Goal: Task Accomplishment & Management: Use online tool/utility

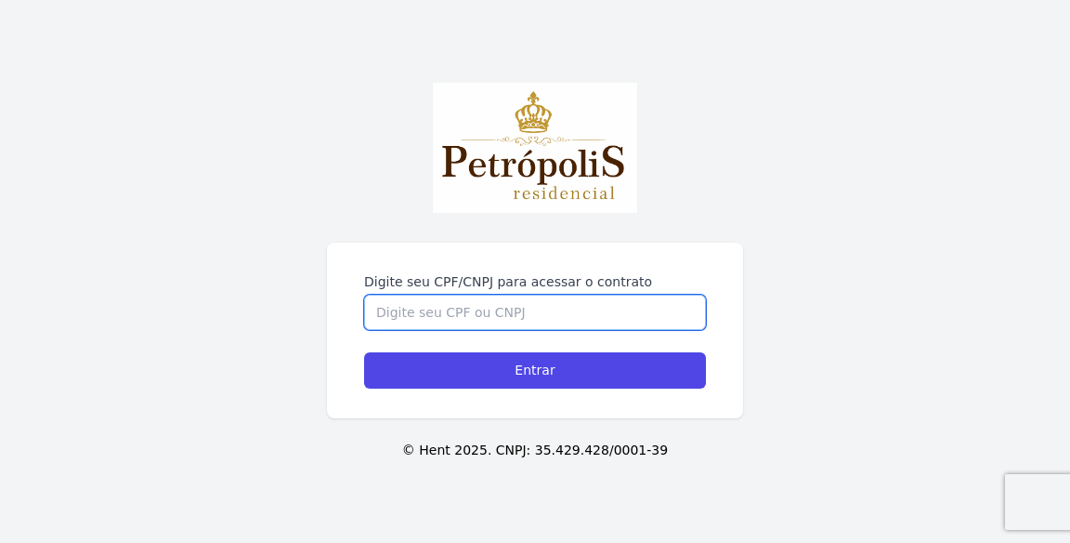
click at [604, 330] on input "Digite seu CPF/CNPJ para acessar o contrato" at bounding box center [535, 311] width 342 height 35
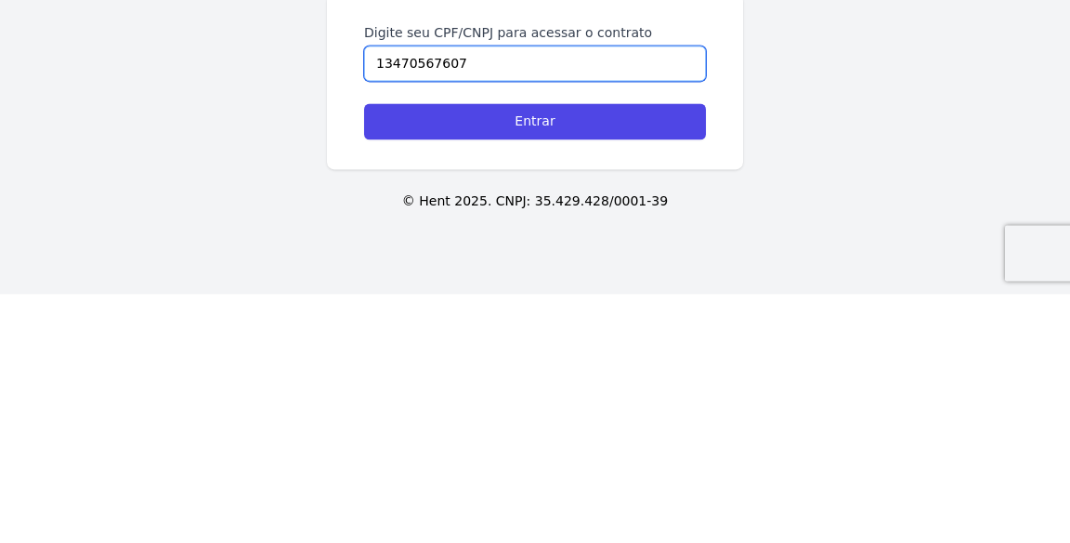
type input "13470567607"
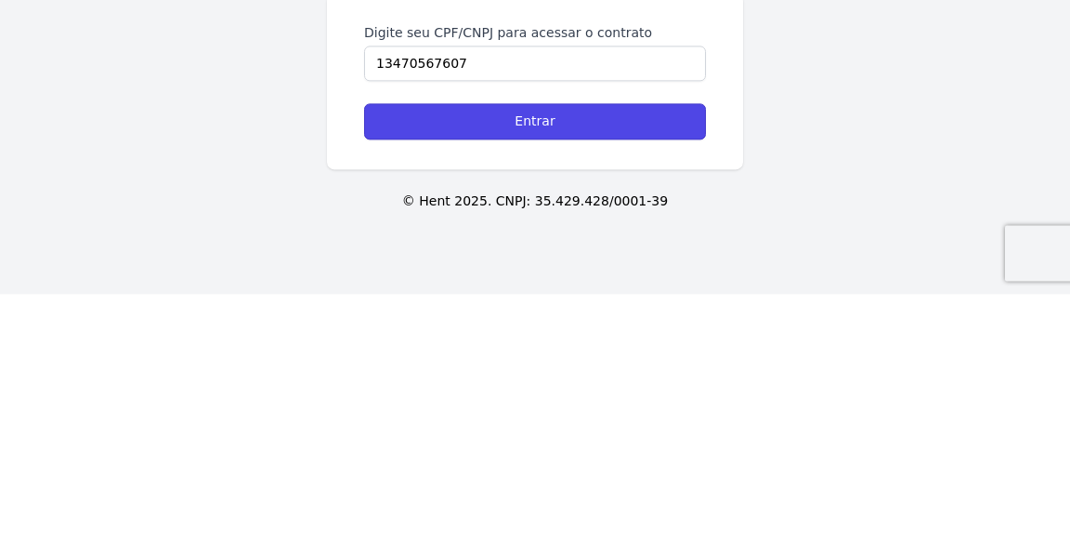
click at [404, 388] on input "Entrar" at bounding box center [535, 370] width 342 height 36
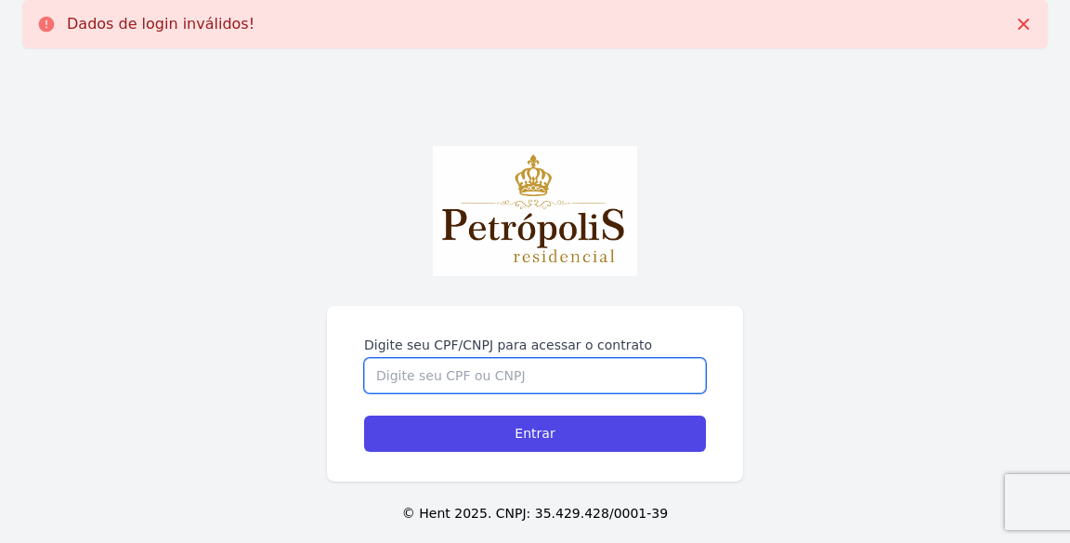
click at [578, 393] on input "Digite seu CPF/CNPJ para acessar o contrato" at bounding box center [535, 375] width 342 height 35
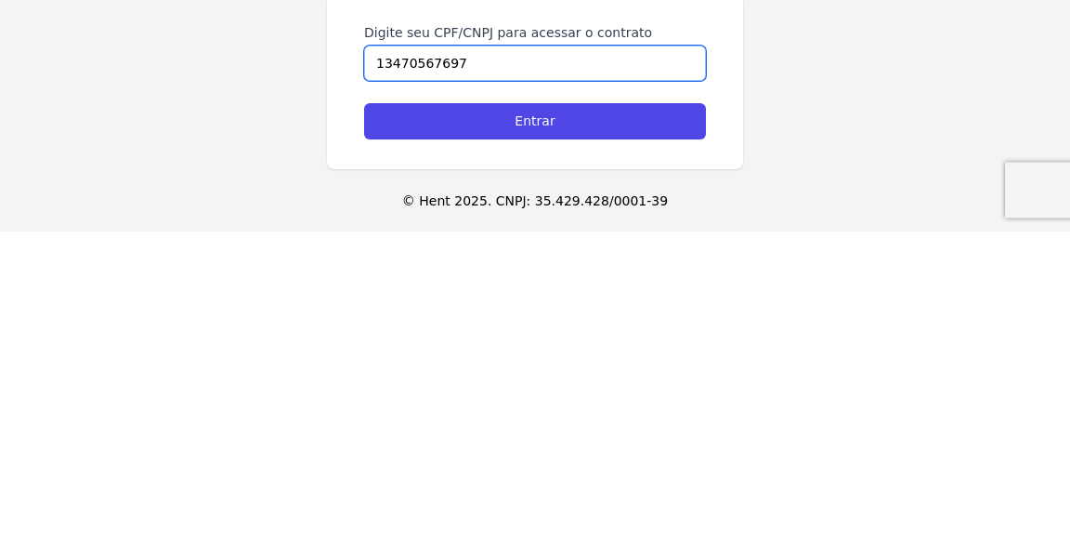
type input "13470567697"
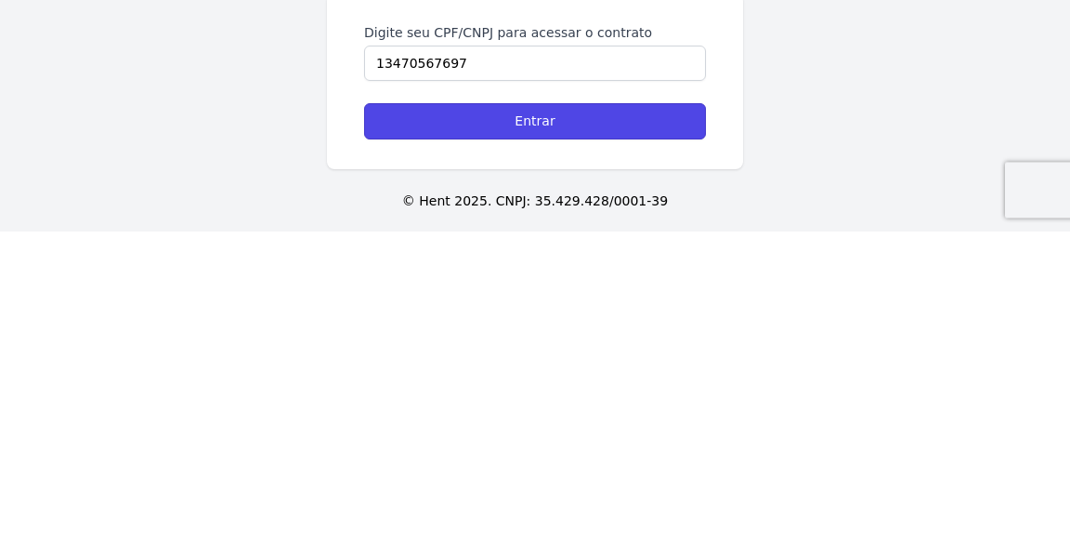
click at [700, 451] on input "Entrar" at bounding box center [535, 433] width 342 height 36
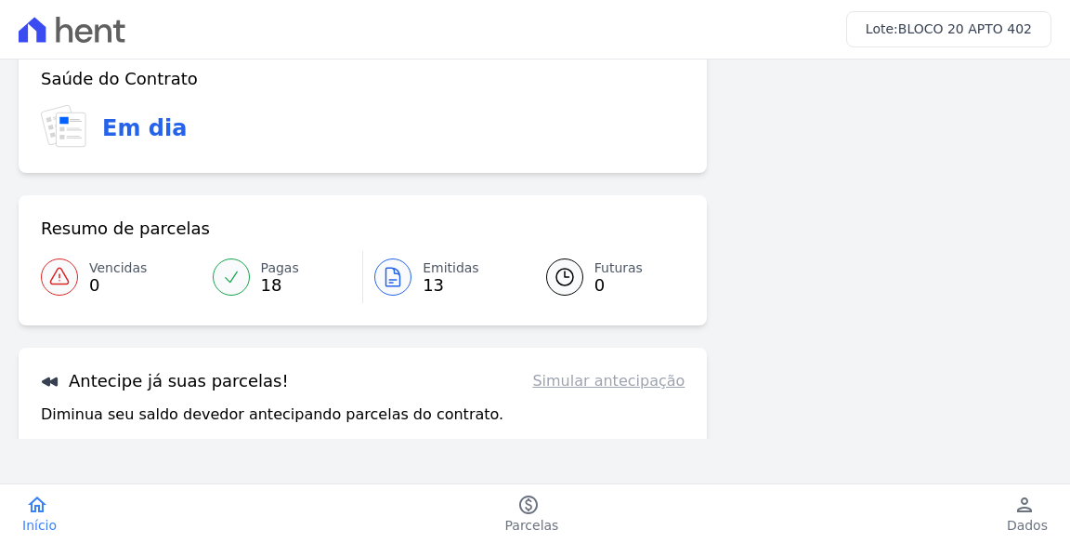
scroll to position [96, 0]
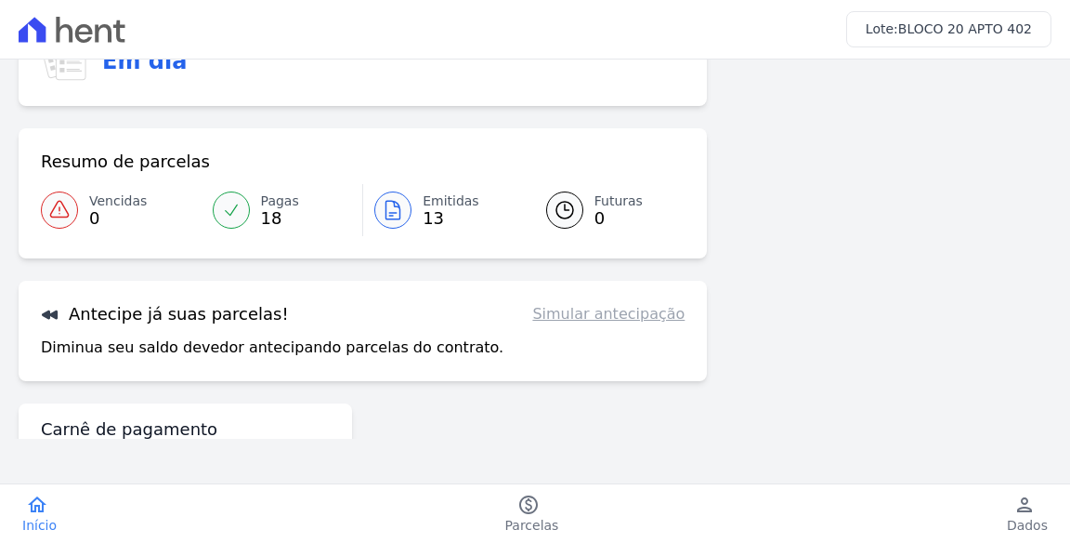
click at [643, 311] on link "Simular antecipação" at bounding box center [608, 314] width 152 height 22
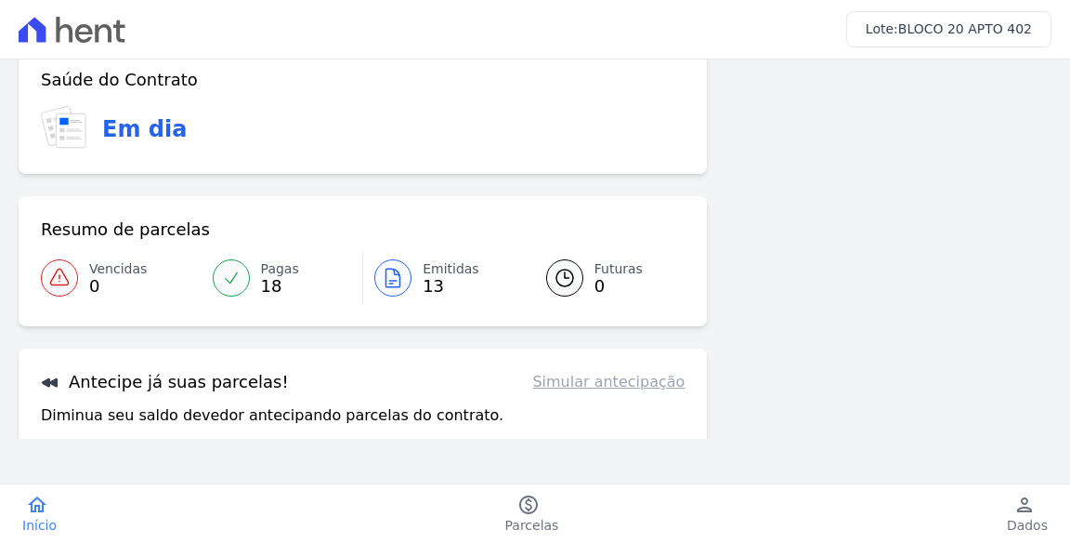
scroll to position [0, 0]
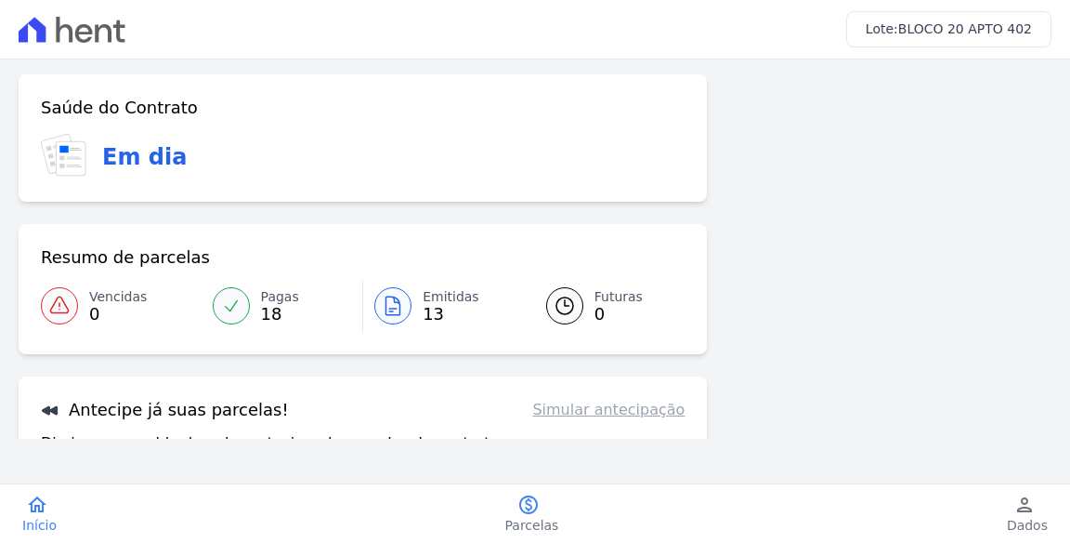
click at [512, 508] on link "paid Parcelas" at bounding box center [532, 513] width 98 height 41
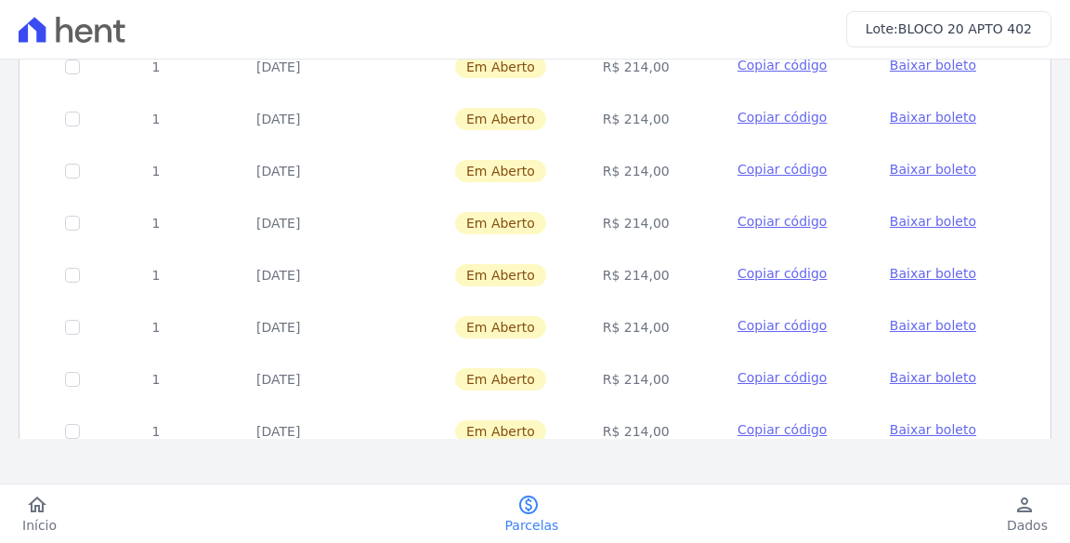
scroll to position [308, 0]
click at [705, 279] on td "Copiar código" at bounding box center [783, 274] width 170 height 48
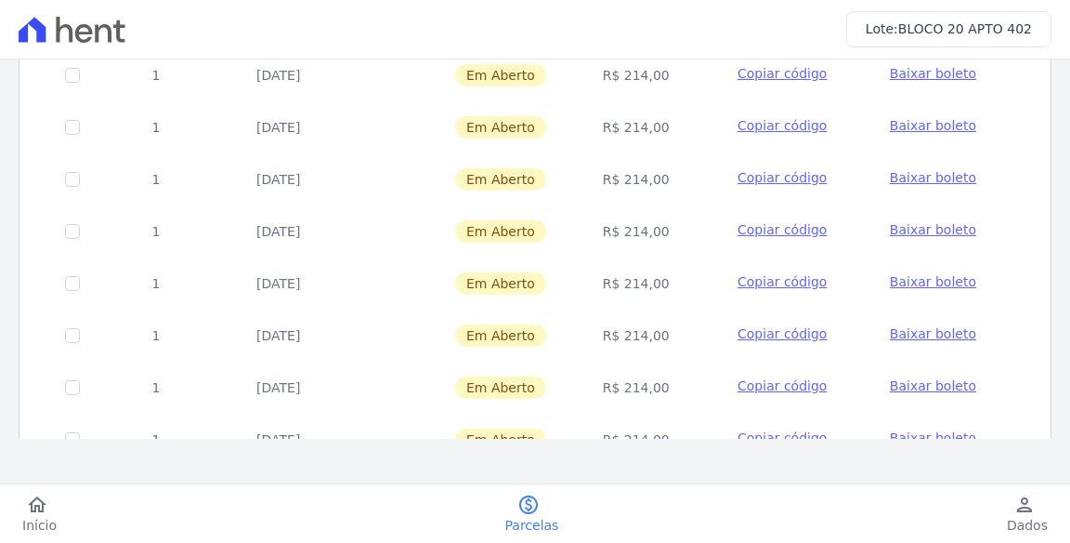
scroll to position [469, 0]
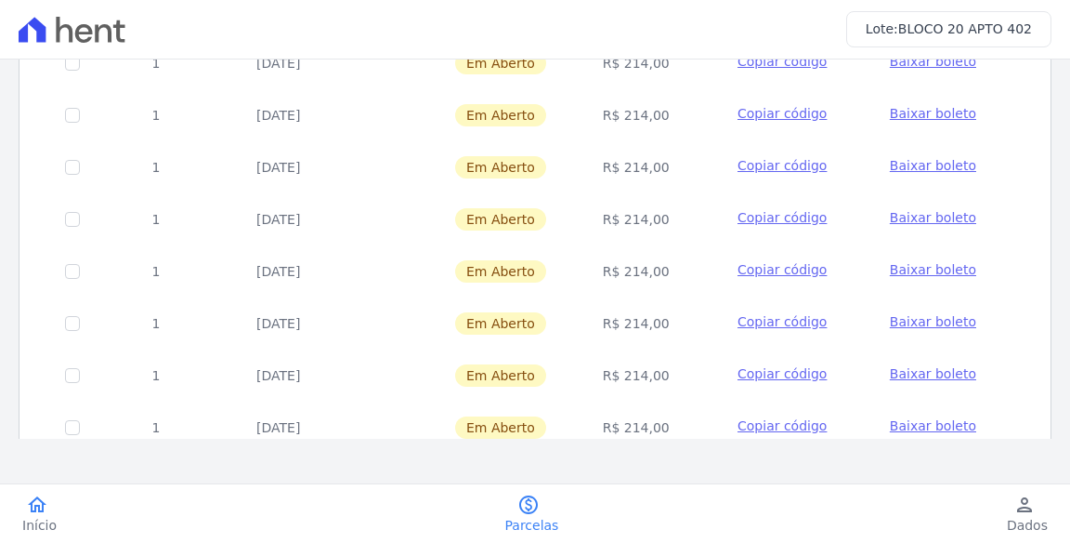
click at [32, 528] on span "Início" at bounding box center [39, 525] width 34 height 19
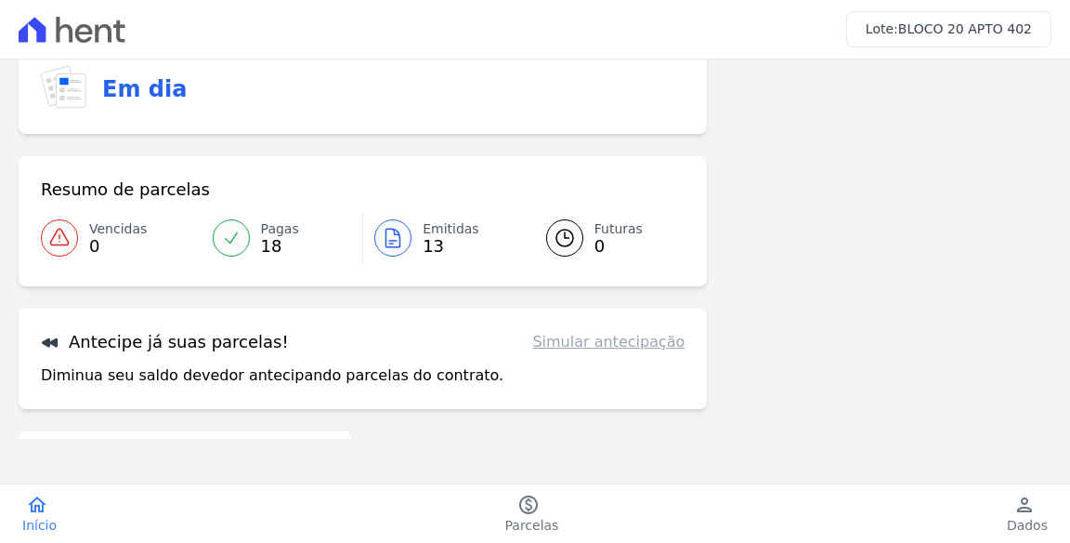
scroll to position [71, 0]
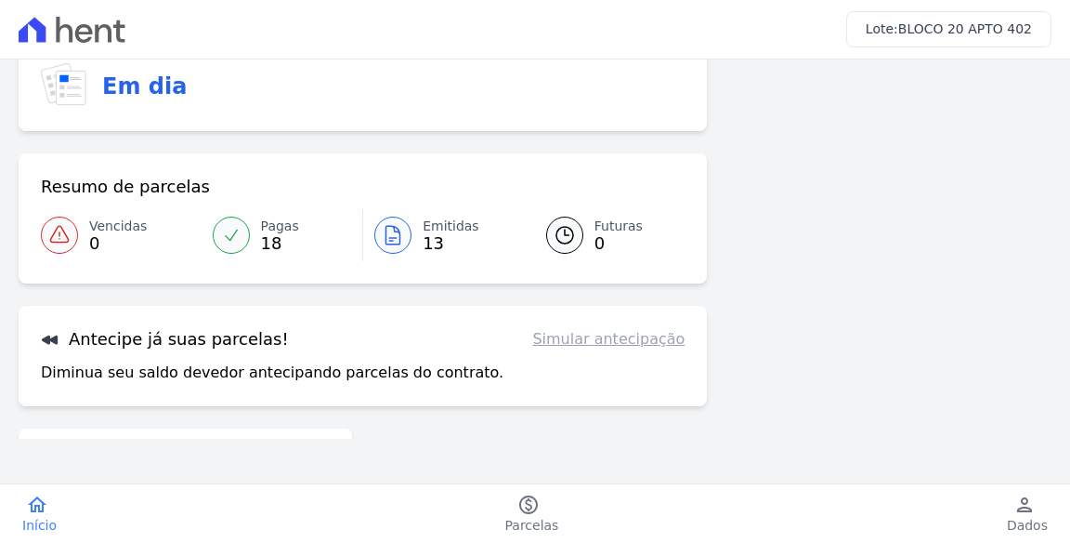
click at [628, 347] on link "Simular antecipação" at bounding box center [608, 339] width 152 height 22
click at [642, 332] on link "Simular antecipação" at bounding box center [608, 339] width 152 height 22
click at [644, 345] on link "Simular antecipação" at bounding box center [608, 339] width 152 height 22
click at [643, 343] on link "Simular antecipação" at bounding box center [608, 339] width 152 height 22
click at [83, 340] on h3 "Antecipe já suas parcelas!" at bounding box center [165, 339] width 248 height 22
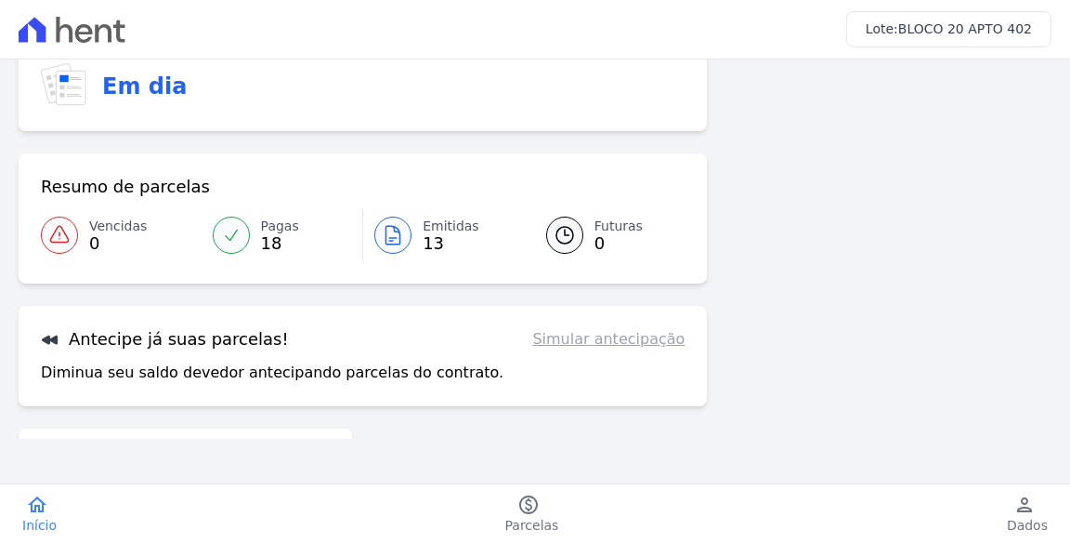
click at [622, 346] on link "Simular antecipação" at bounding box center [608, 339] width 152 height 22
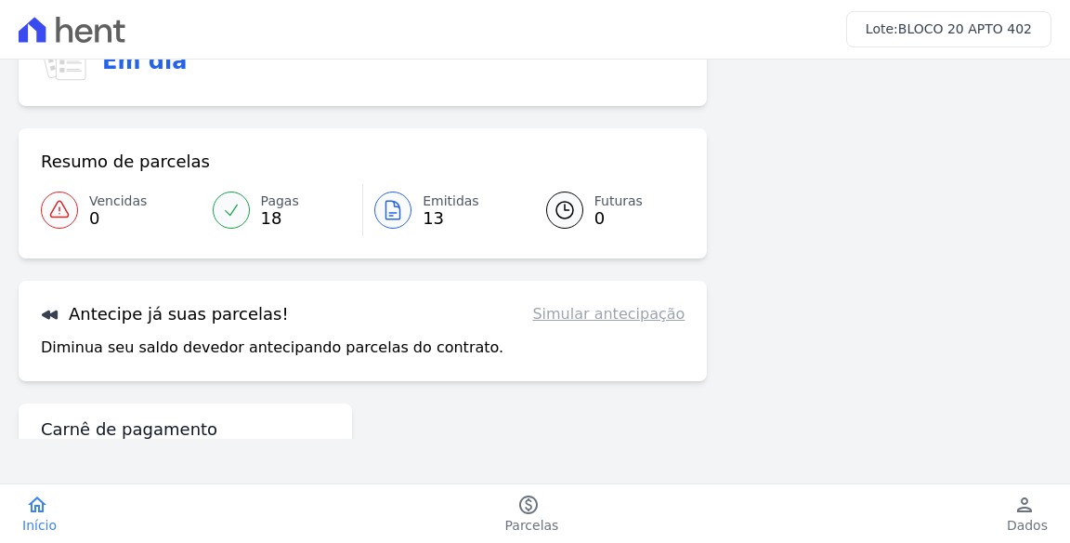
click at [99, 436] on h3 "Carnê de pagamento" at bounding box center [129, 429] width 177 height 22
click at [672, 321] on link "Simular antecipação" at bounding box center [608, 314] width 152 height 22
click at [648, 308] on link "Simular antecipação" at bounding box center [608, 314] width 152 height 22
